Goal: Check status: Check status

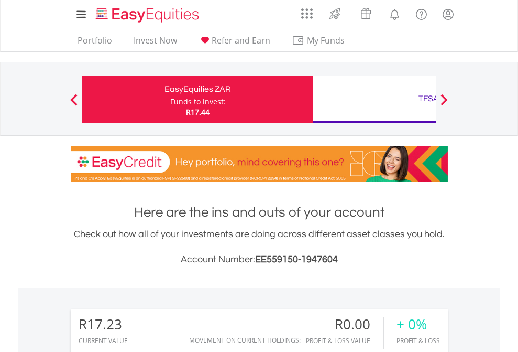
scroll to position [101, 165]
click at [170, 99] on div "Funds to invest:" at bounding box center [198, 101] width 56 height 10
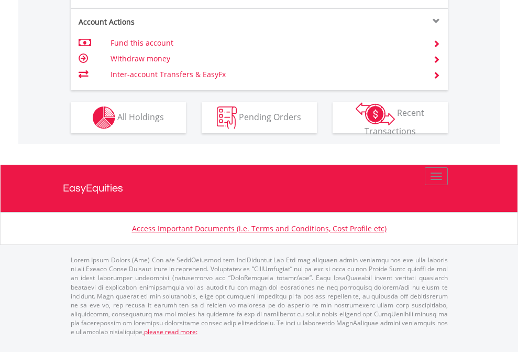
scroll to position [1005, 0]
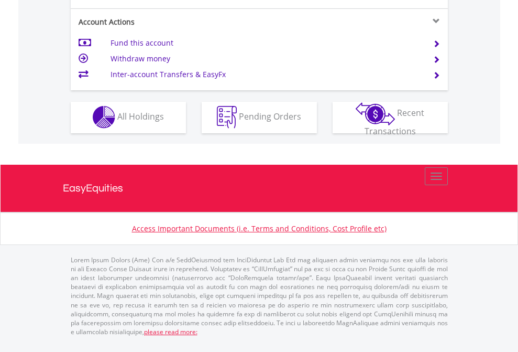
scroll to position [980, 0]
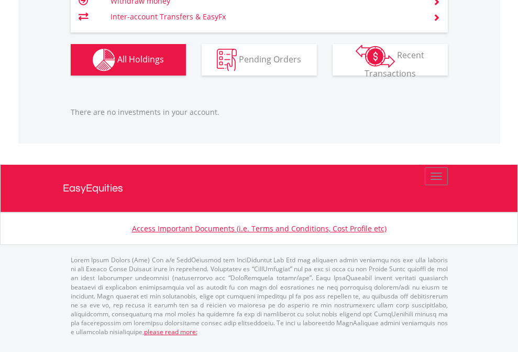
scroll to position [101, 165]
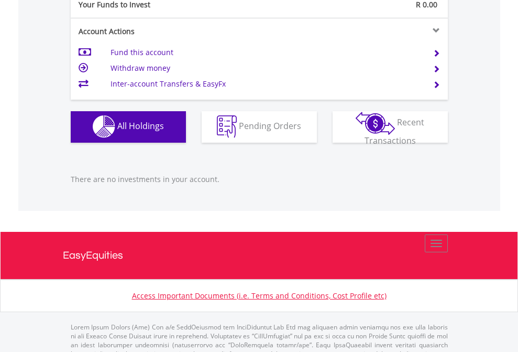
scroll to position [1038, 0]
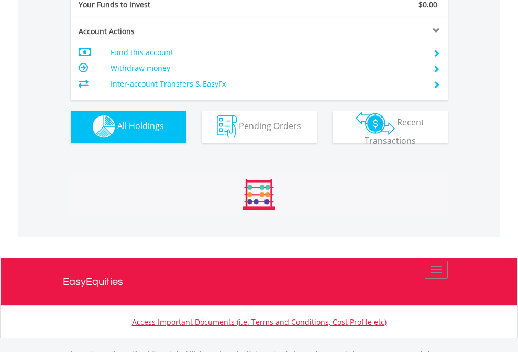
scroll to position [1038, 0]
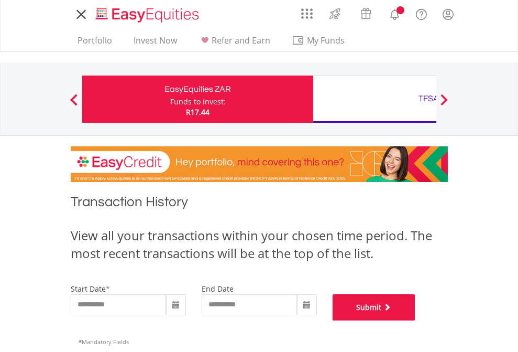
click at [416, 320] on button "Submit" at bounding box center [374, 307] width 83 height 26
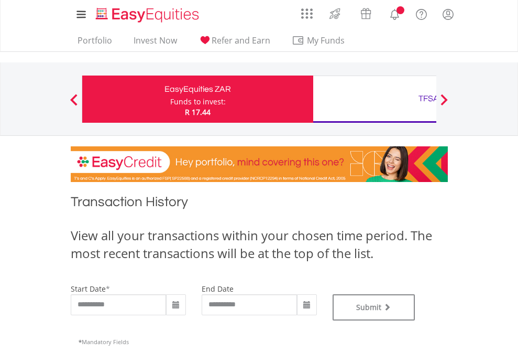
click at [375, 99] on div "TFSA" at bounding box center [429, 98] width 219 height 15
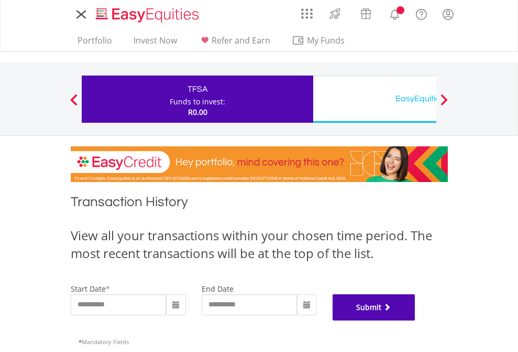
click at [416, 320] on button "Submit" at bounding box center [374, 307] width 83 height 26
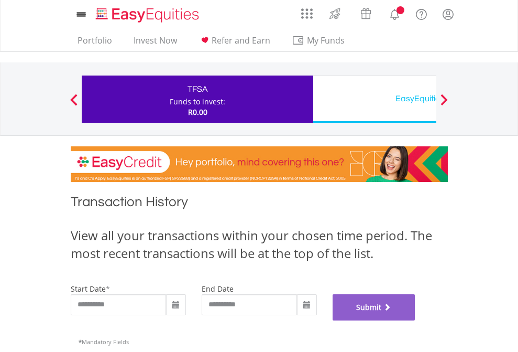
scroll to position [425, 0]
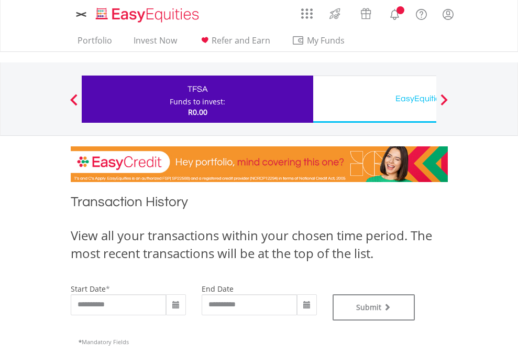
click at [375, 99] on div "EasyEquities USD" at bounding box center [429, 98] width 219 height 15
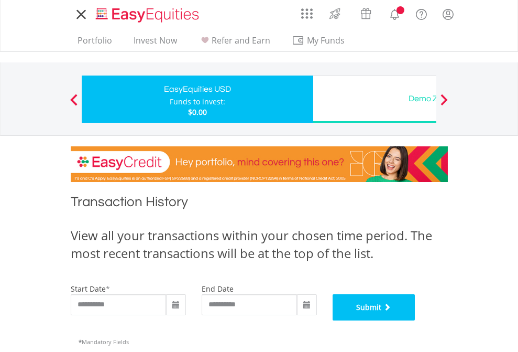
click at [416, 320] on button "Submit" at bounding box center [374, 307] width 83 height 26
